Goal: Task Accomplishment & Management: Manage account settings

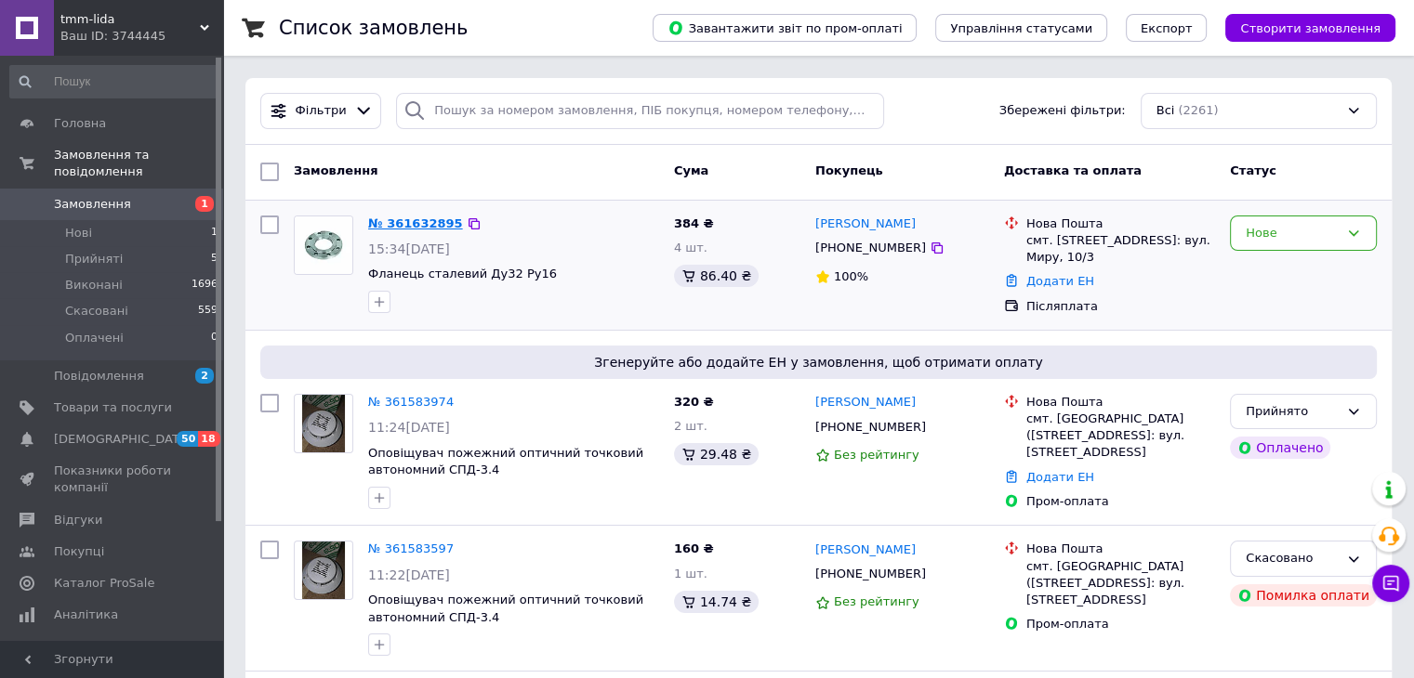
click at [401, 223] on link "№ 361632895" at bounding box center [415, 224] width 95 height 14
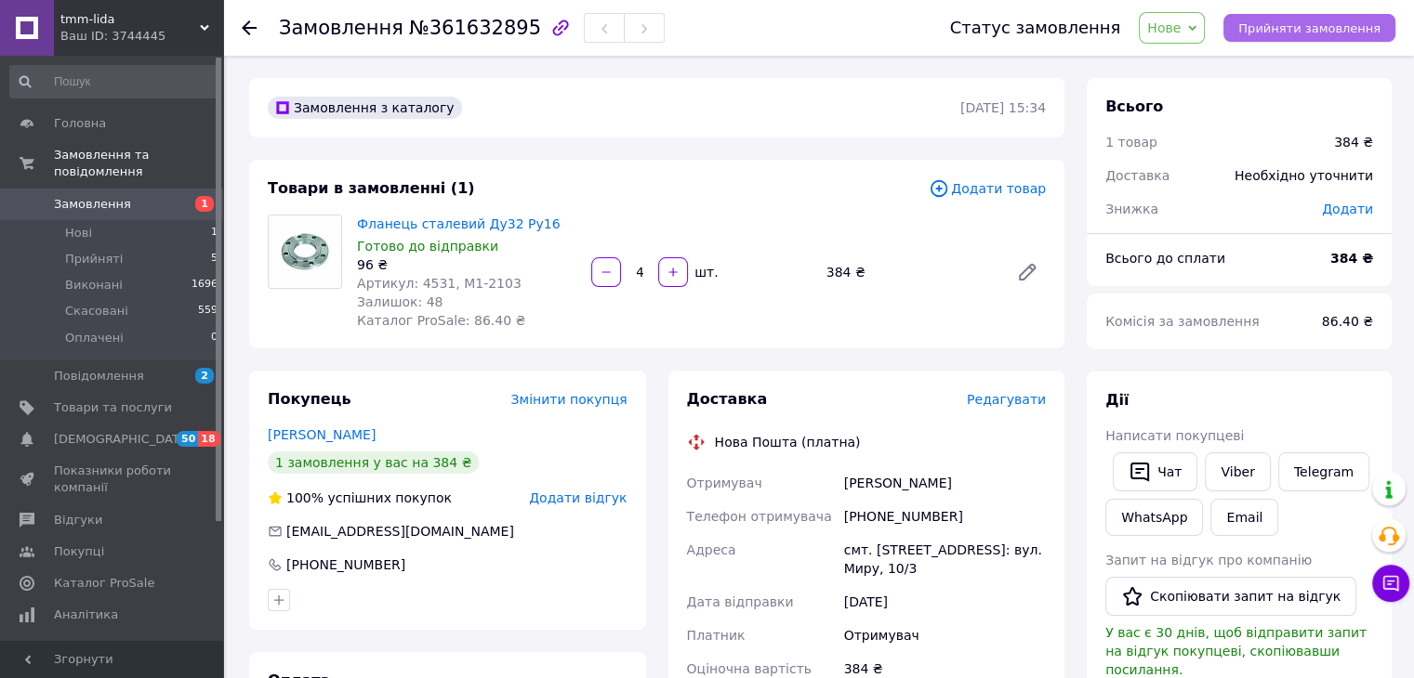
click at [1314, 24] on span "Прийняти замовлення" at bounding box center [1309, 28] width 142 height 14
click at [249, 26] on icon at bounding box center [249, 27] width 15 height 15
